Goal: Information Seeking & Learning: Learn about a topic

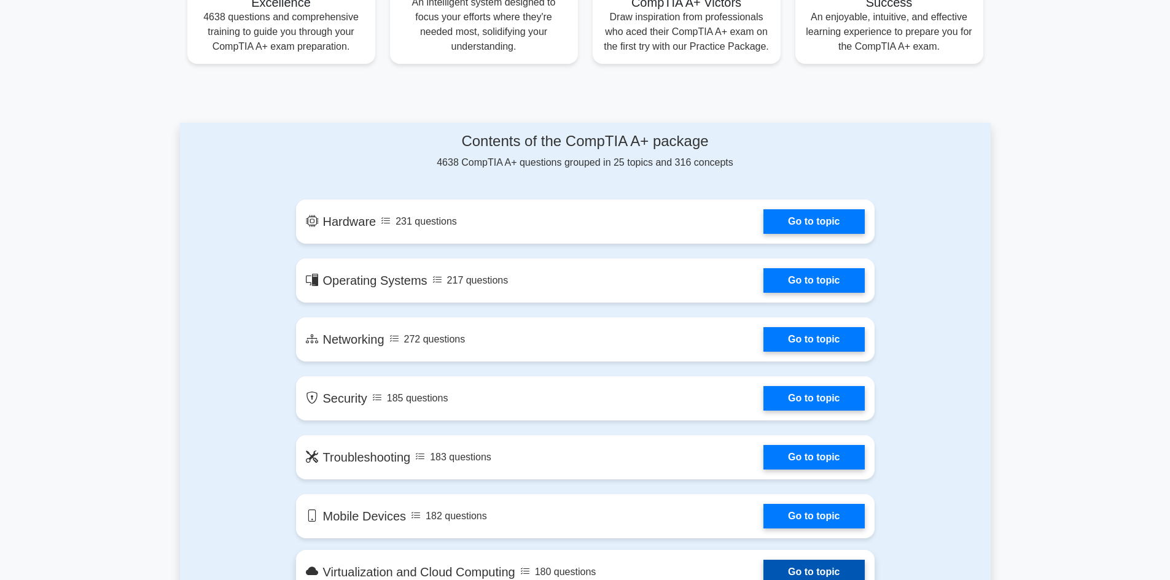
scroll to position [491, 0]
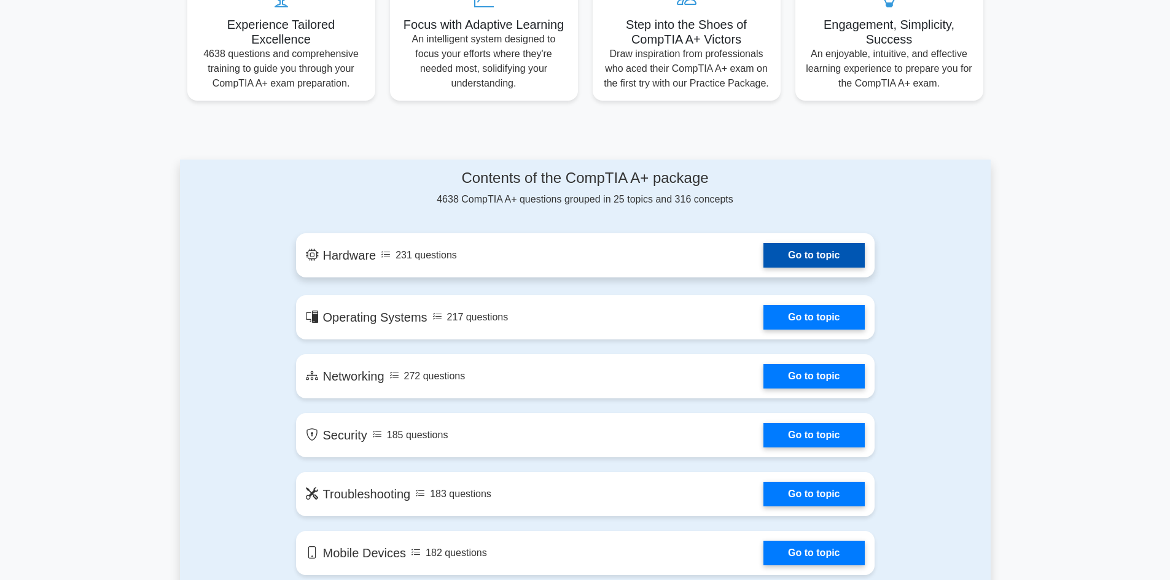
click at [763, 257] on link "Go to topic" at bounding box center [813, 255] width 101 height 25
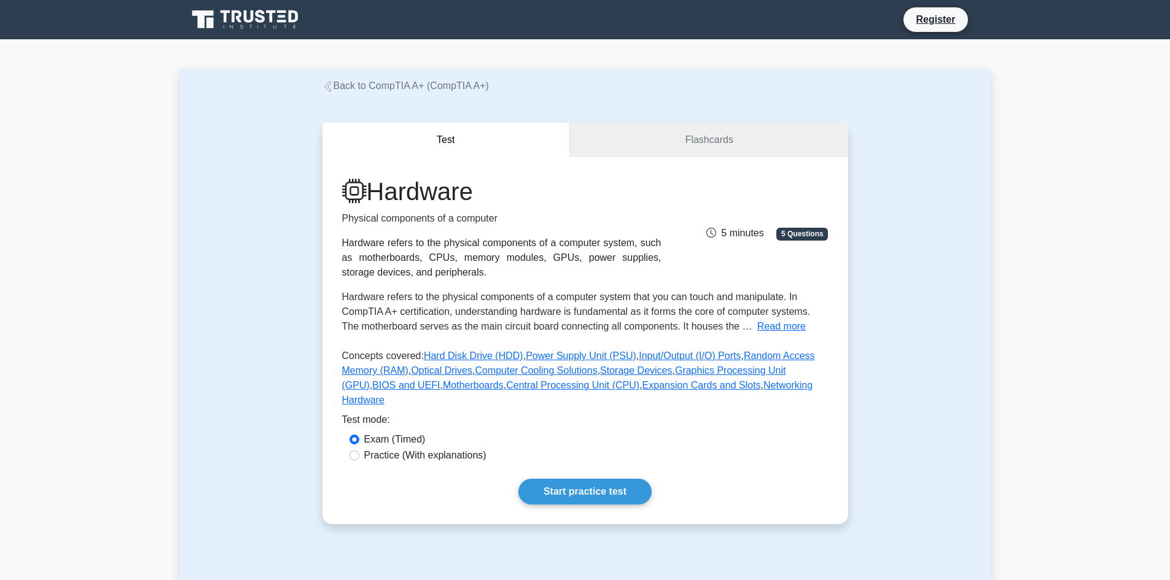
click at [332, 84] on icon at bounding box center [327, 86] width 11 height 11
